Goal: Task Accomplishment & Management: Use online tool/utility

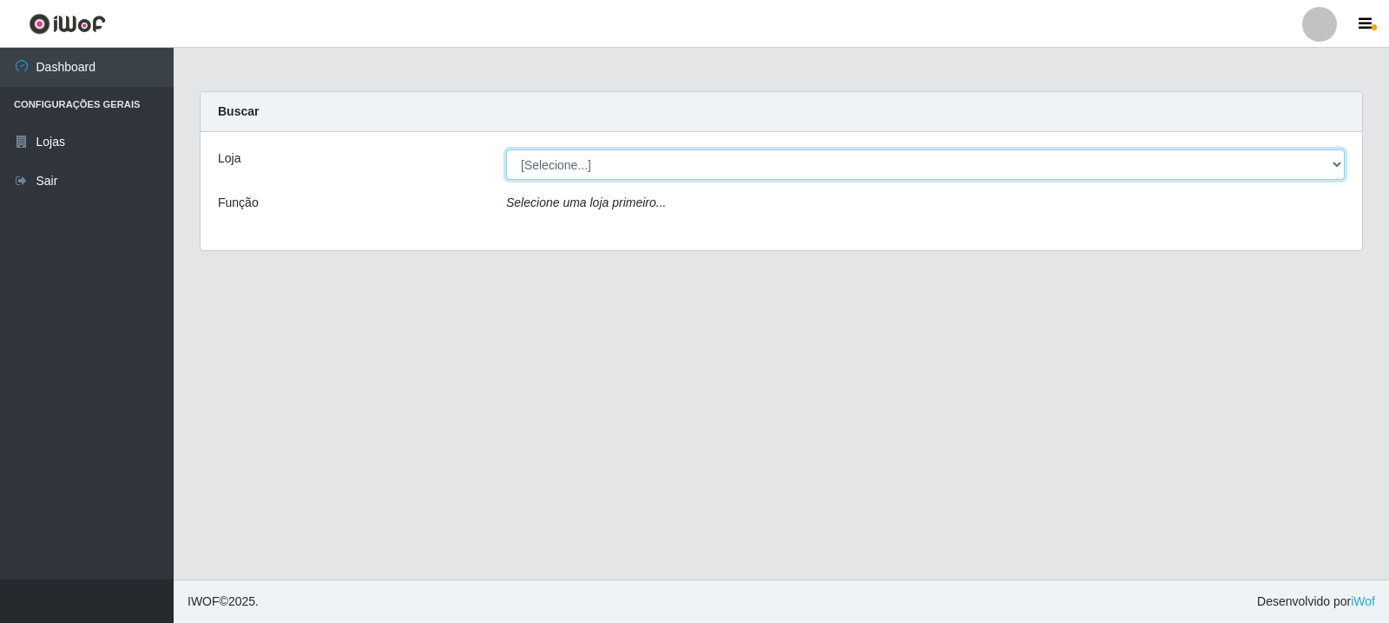
click at [1335, 163] on select "[Selecione...] Rede Compras Supermercados - LOJA 3" at bounding box center [925, 164] width 839 height 30
select select "162"
click at [506, 149] on select "[Selecione...] Rede Compras Supermercados - LOJA 3" at bounding box center [925, 164] width 839 height 30
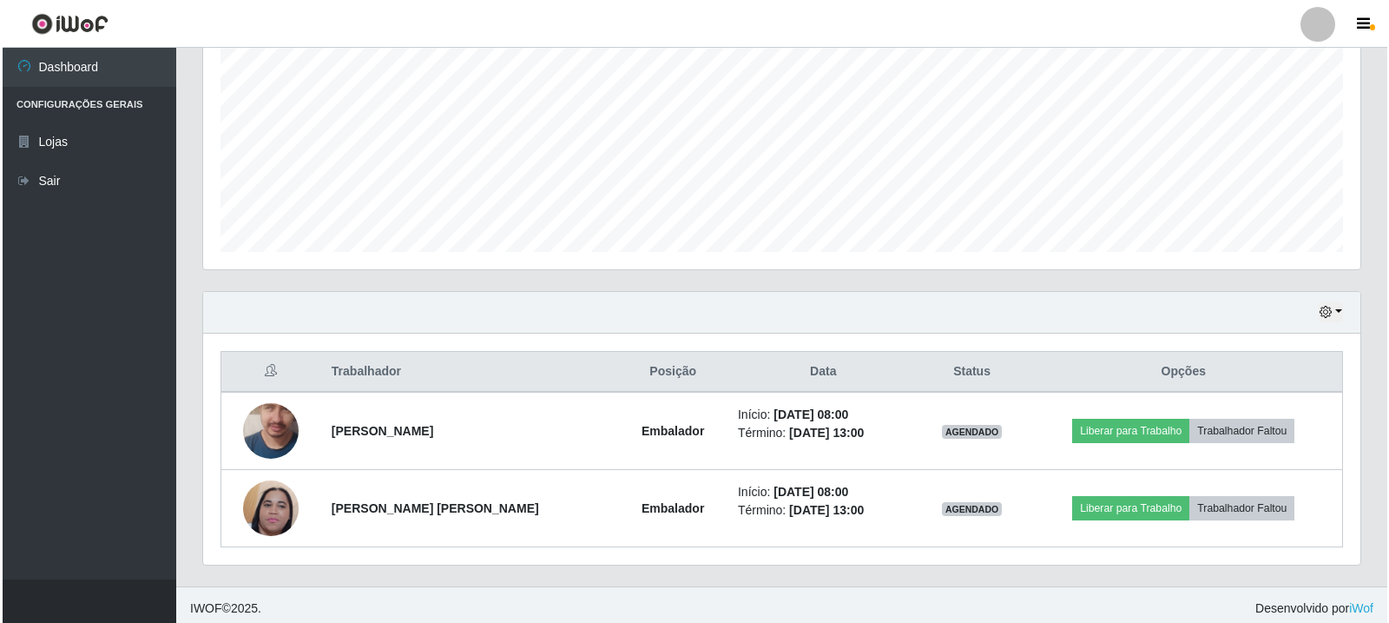
scroll to position [376, 0]
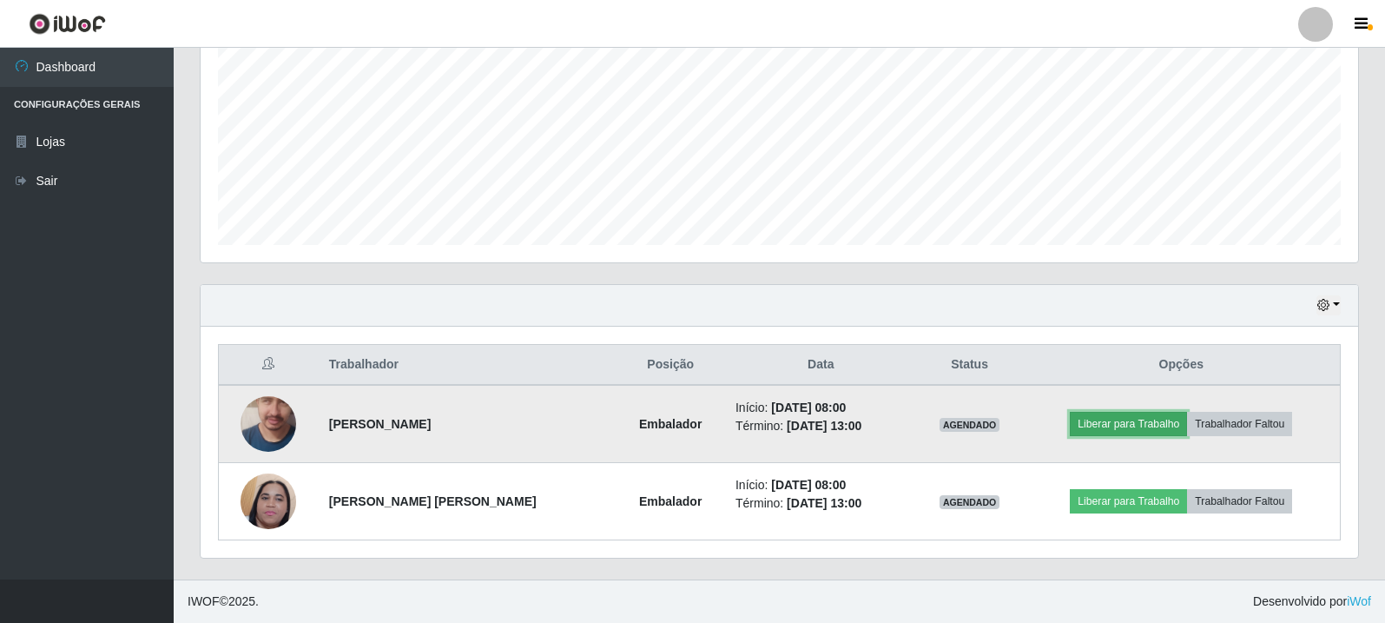
click at [1110, 425] on button "Liberar para Trabalho" at bounding box center [1128, 424] width 117 height 24
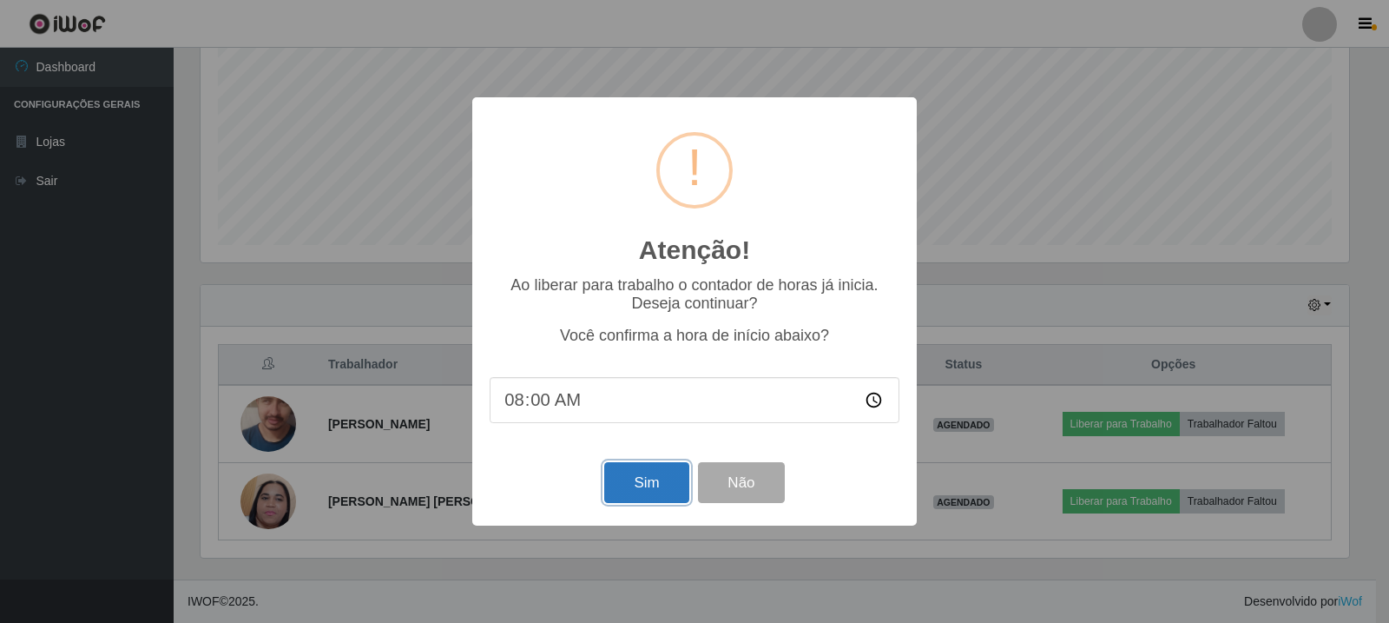
click at [636, 492] on button "Sim" at bounding box center [646, 482] width 84 height 41
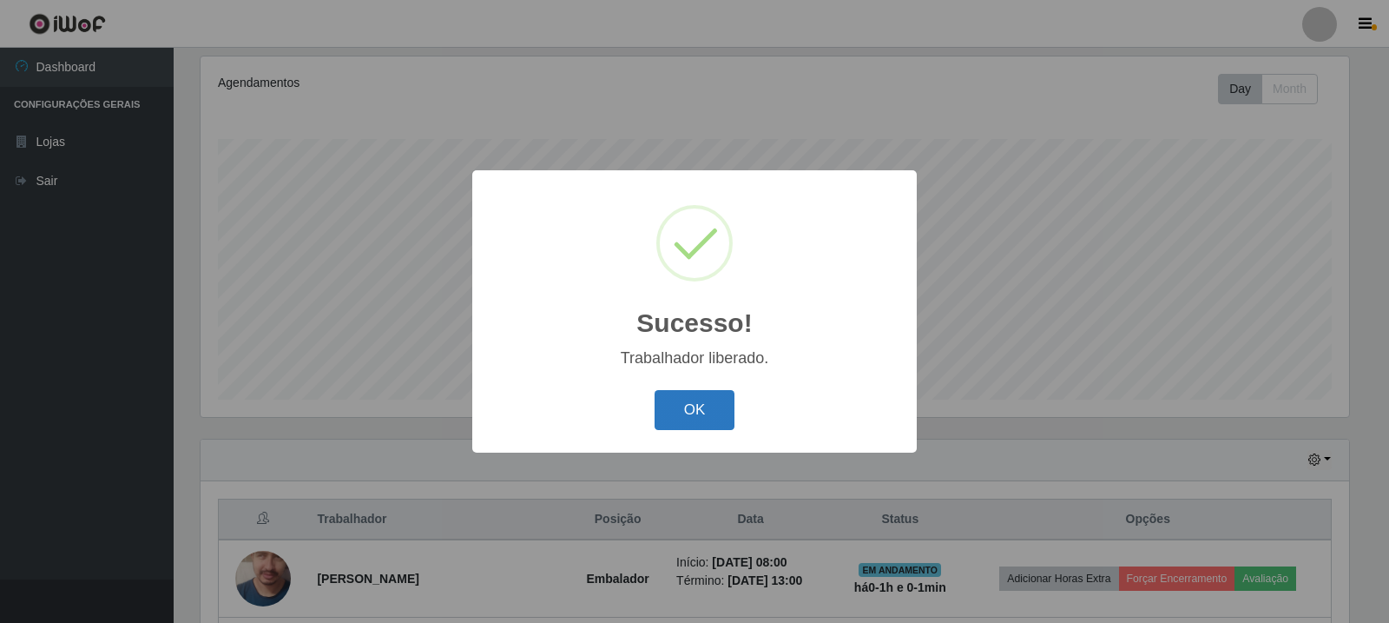
click at [691, 407] on button "OK" at bounding box center [695, 410] width 81 height 41
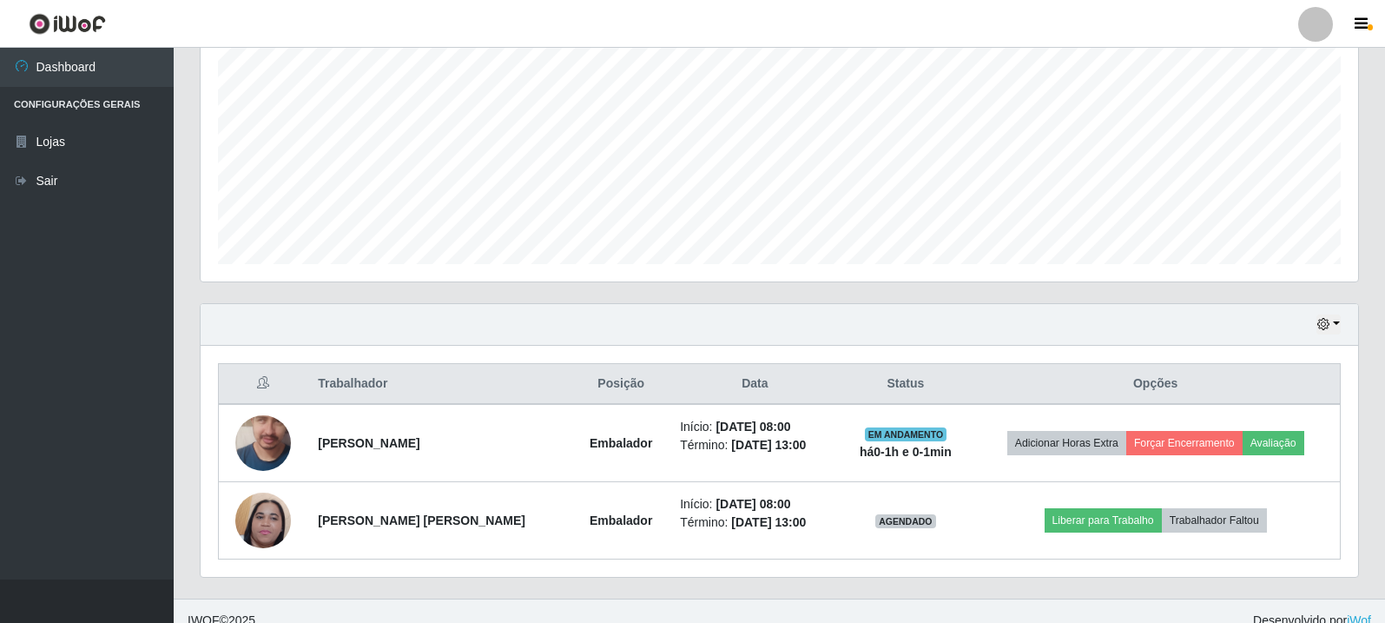
scroll to position [376, 0]
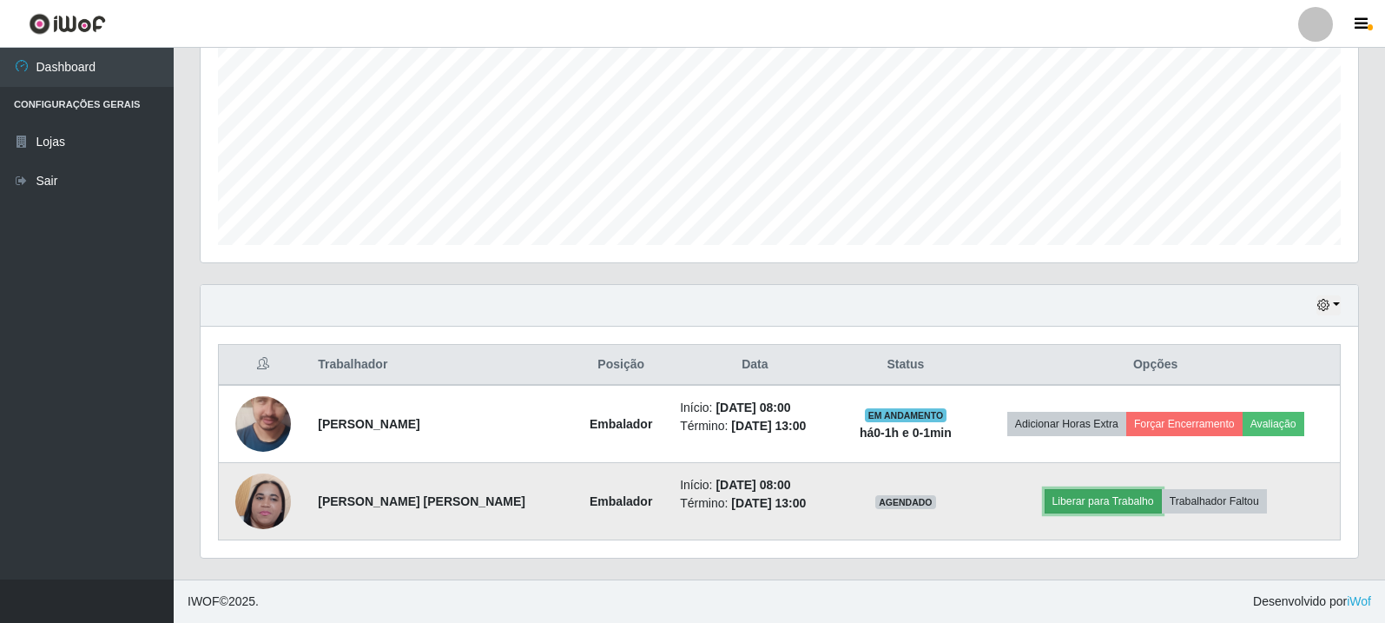
click at [1100, 495] on button "Liberar para Trabalho" at bounding box center [1102, 501] width 117 height 24
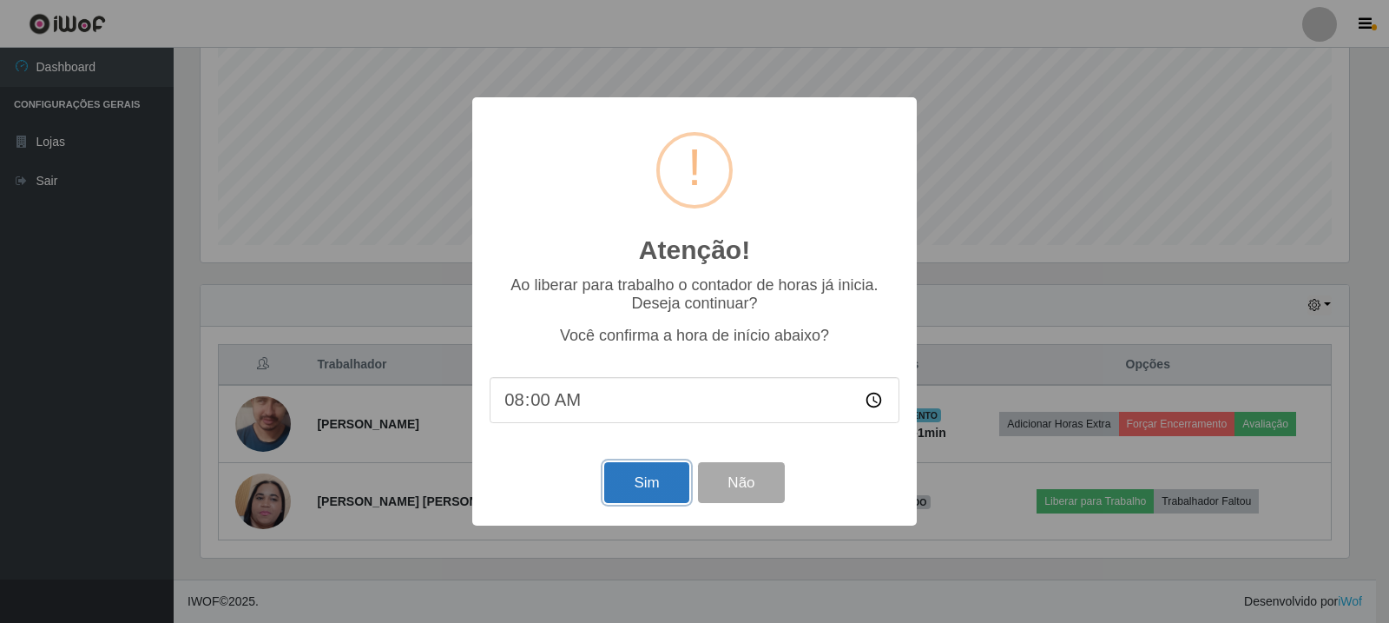
click at [642, 486] on button "Sim" at bounding box center [646, 482] width 84 height 41
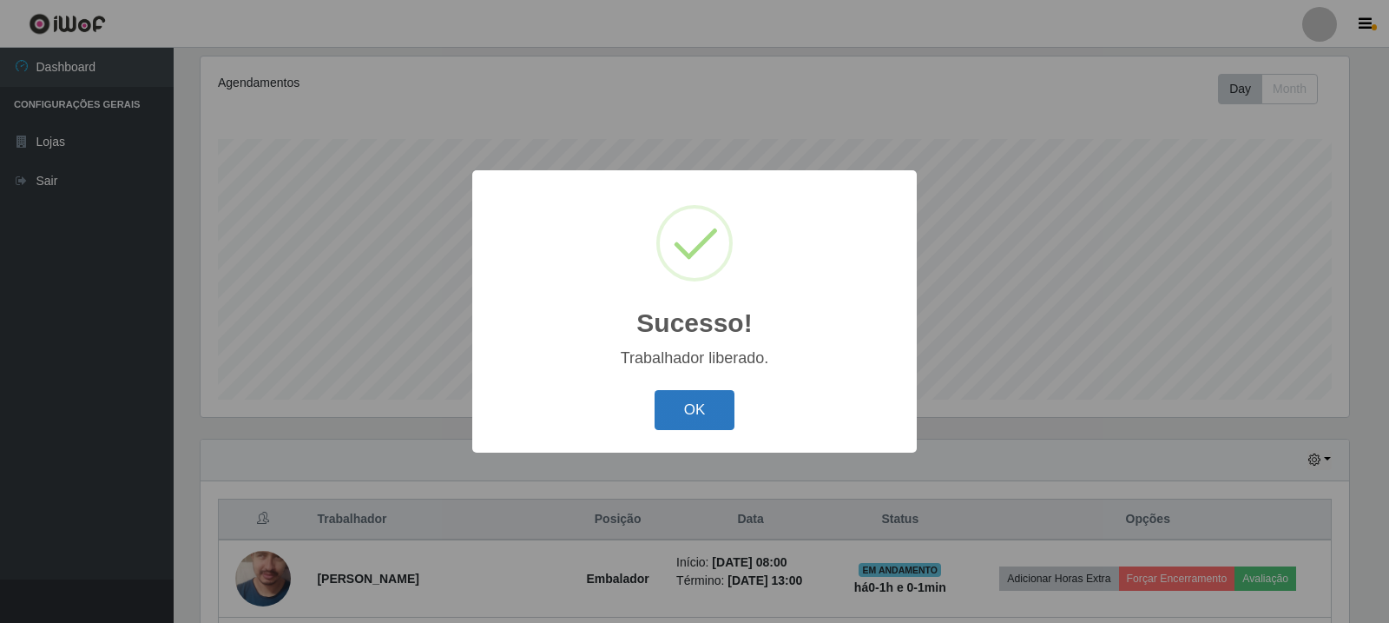
click at [694, 417] on button "OK" at bounding box center [695, 410] width 81 height 41
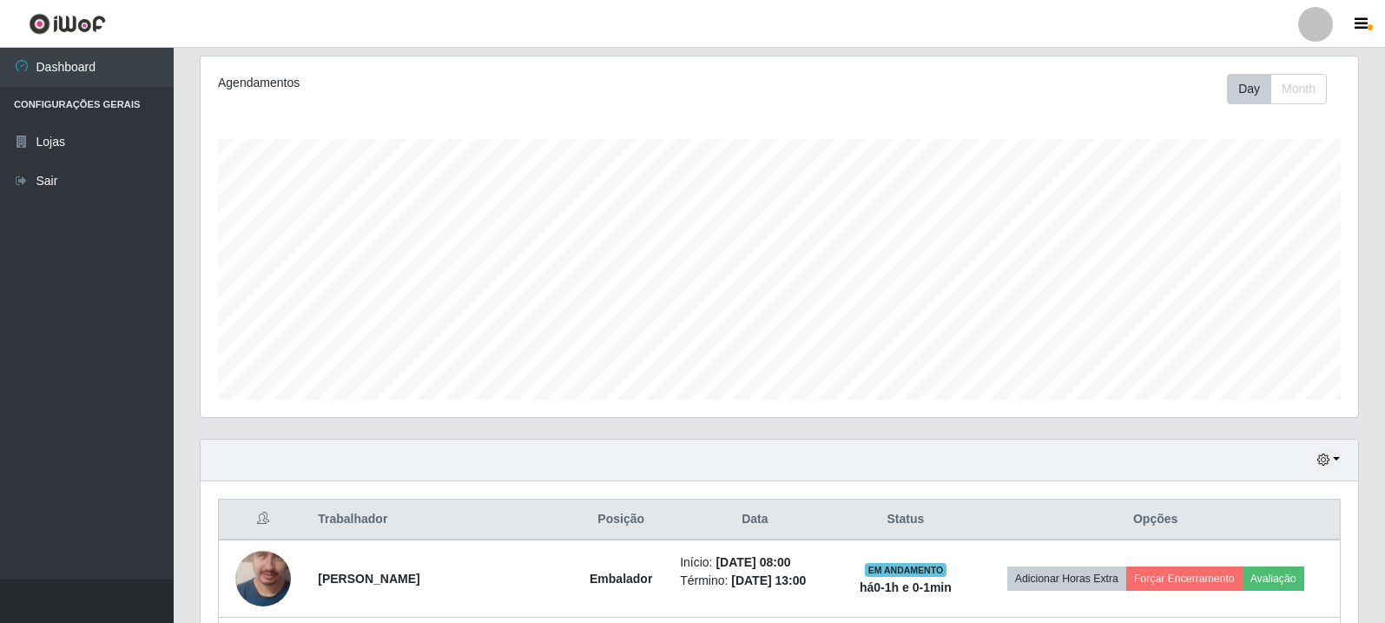
scroll to position [376, 0]
